Goal: Information Seeking & Learning: Learn about a topic

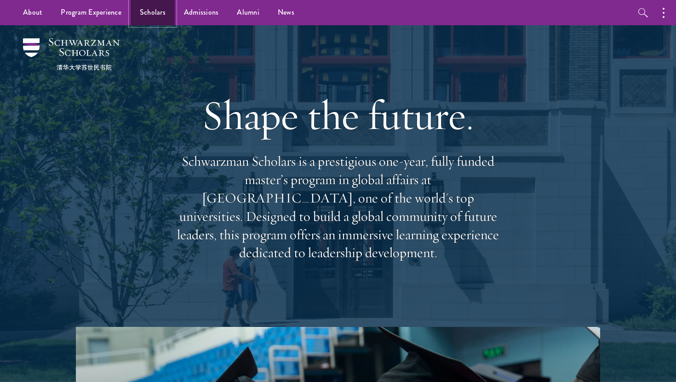
click at [159, 16] on link "Scholars" at bounding box center [153, 12] width 44 height 25
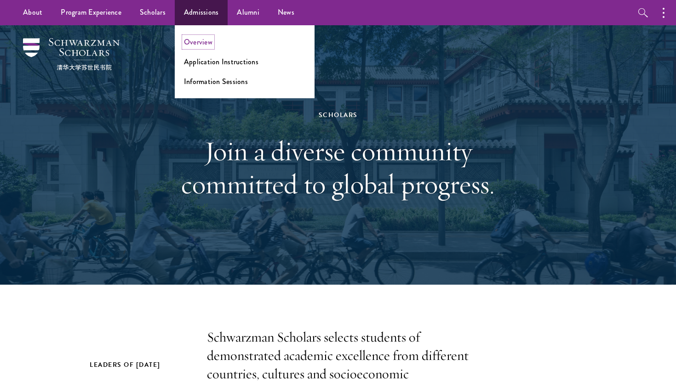
click at [200, 44] on link "Overview" at bounding box center [198, 42] width 28 height 11
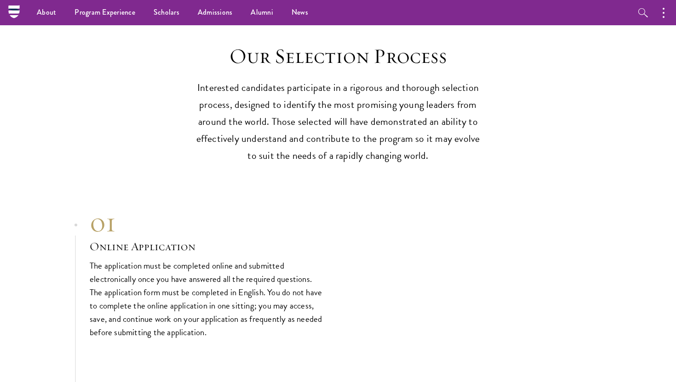
scroll to position [2533, 0]
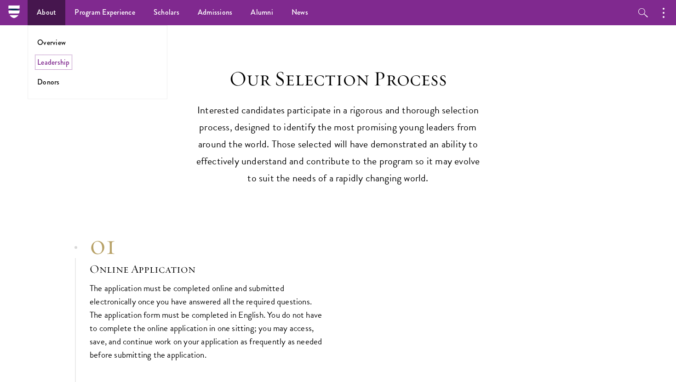
click at [52, 63] on link "Leadership" at bounding box center [53, 62] width 33 height 11
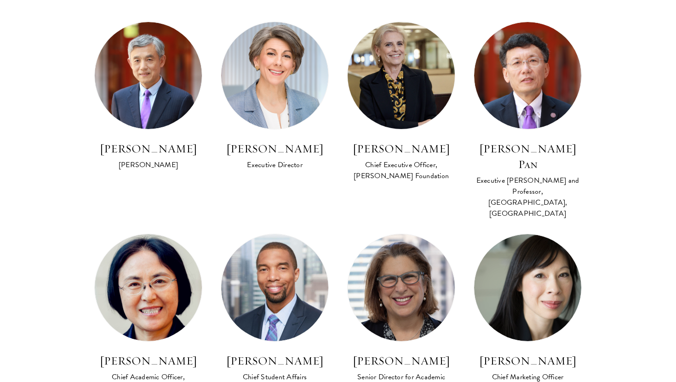
scroll to position [563, 0]
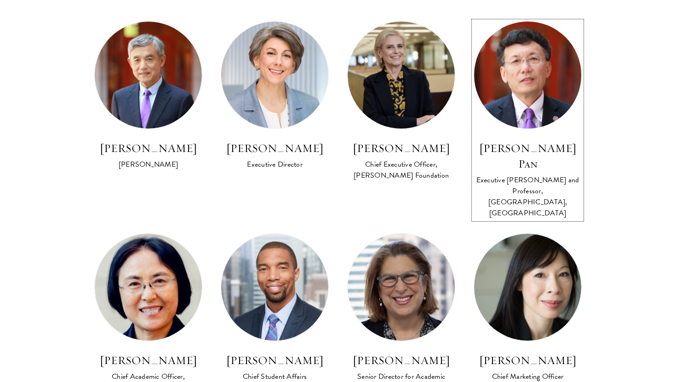
click at [510, 78] on img at bounding box center [527, 76] width 118 height 118
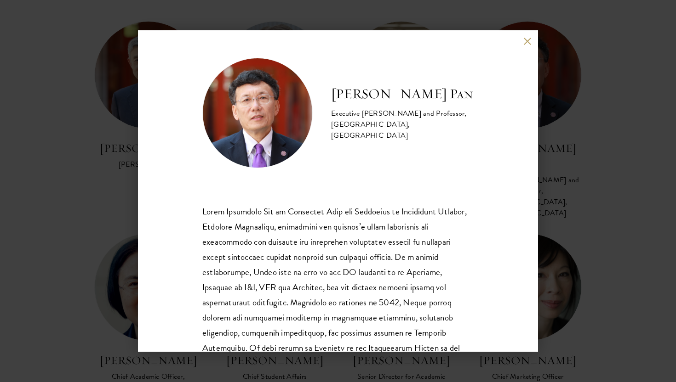
click at [532, 40] on div "David Q. Pan Executive Dean and Professor, Schwarzman College, Tsinghua Univers…" at bounding box center [338, 191] width 400 height 322
click at [523, 40] on button at bounding box center [527, 41] width 8 height 8
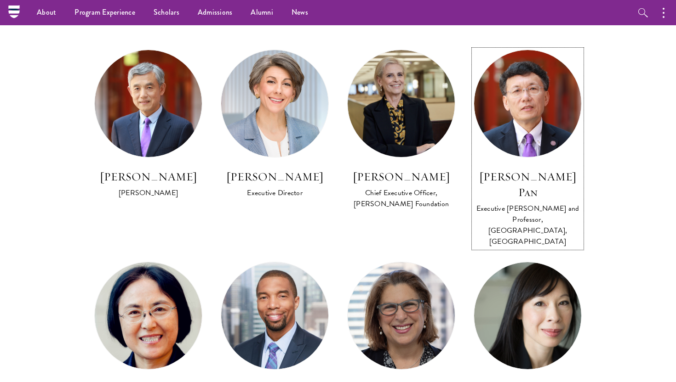
scroll to position [521, 0]
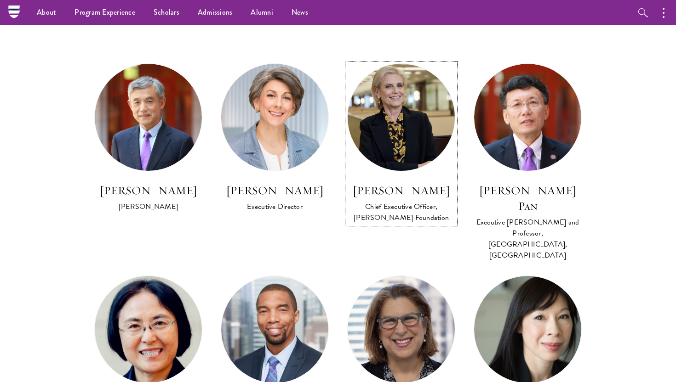
click at [396, 138] on img at bounding box center [401, 118] width 118 height 118
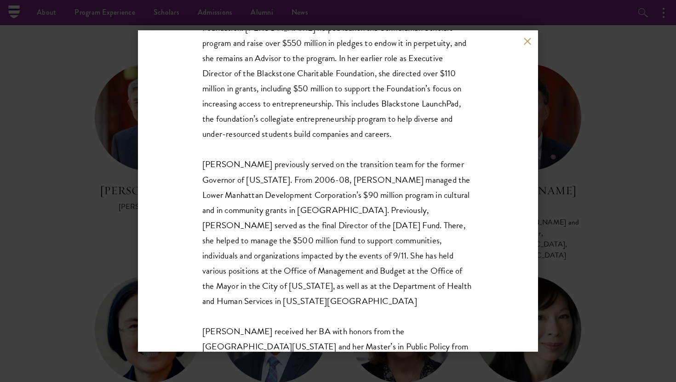
scroll to position [184, 0]
drag, startPoint x: 347, startPoint y: 102, endPoint x: 422, endPoint y: 102, distance: 75.4
click at [422, 102] on div "Amy Stursberg is Chief Executive Officer of the Stephen A. Schwarzman Foundatio…" at bounding box center [337, 217] width 271 height 425
copy div "Blackstone LaunchPad"
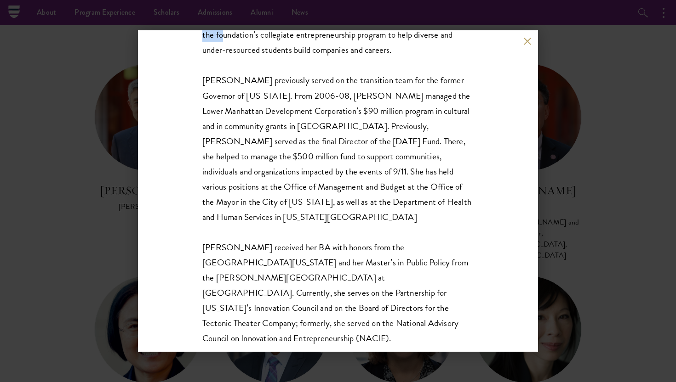
scroll to position [274, 0]
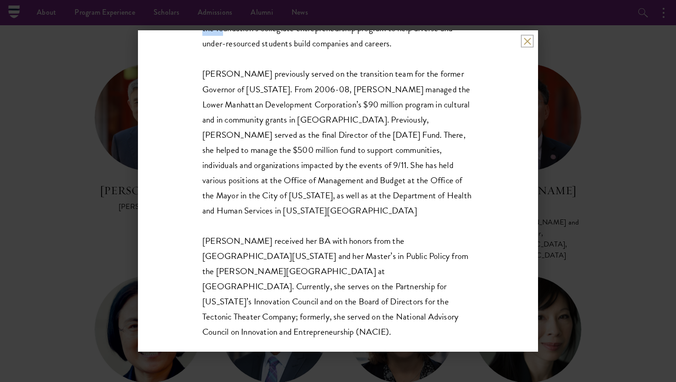
click at [527, 37] on button at bounding box center [527, 41] width 8 height 8
